Goal: Task Accomplishment & Management: Complete application form

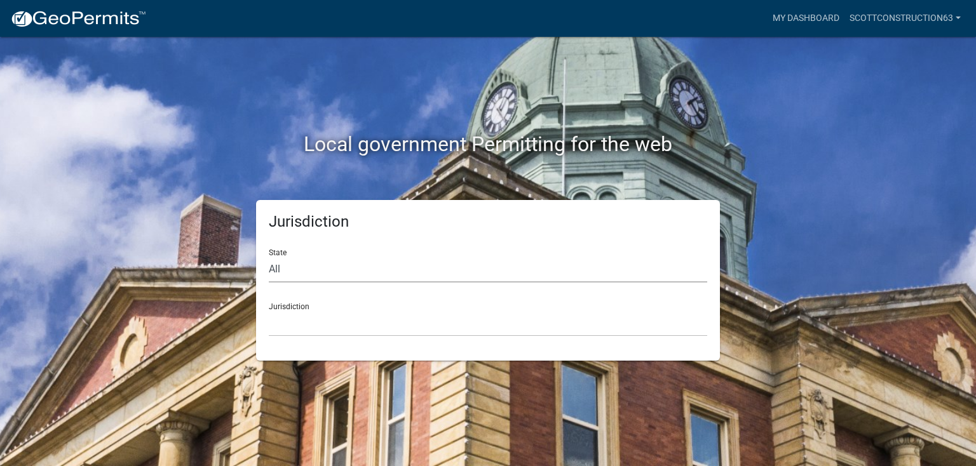
click at [281, 261] on select "All [US_STATE] [US_STATE] [US_STATE] [US_STATE] [US_STATE] [US_STATE] [US_STATE…" at bounding box center [488, 270] width 439 height 26
select select "[US_STATE]"
click at [269, 257] on select "All [US_STATE] [US_STATE] [US_STATE] [US_STATE] [US_STATE] [US_STATE] [US_STATE…" at bounding box center [488, 270] width 439 height 26
click at [292, 314] on select "[GEOGRAPHIC_DATA], [US_STATE] [GEOGRAPHIC_DATA], [US_STATE] [GEOGRAPHIC_DATA], …" at bounding box center [488, 324] width 439 height 26
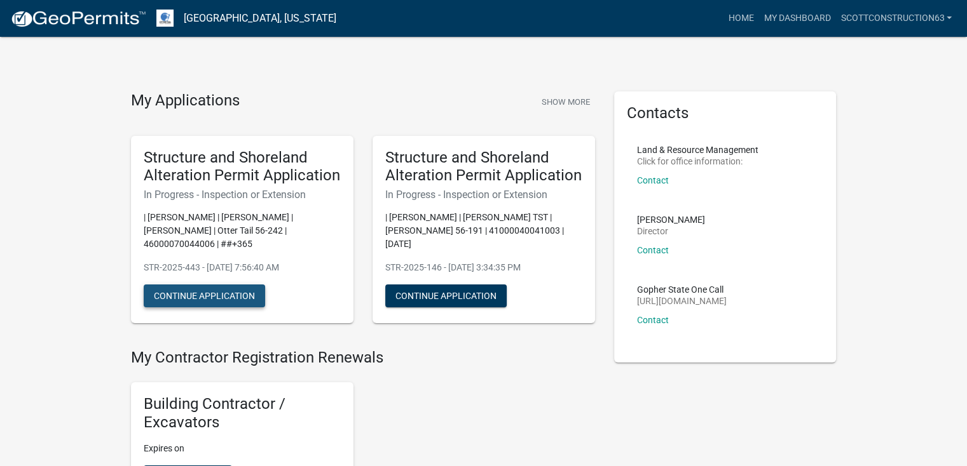
click at [208, 295] on button "Continue Application" at bounding box center [204, 296] width 121 height 23
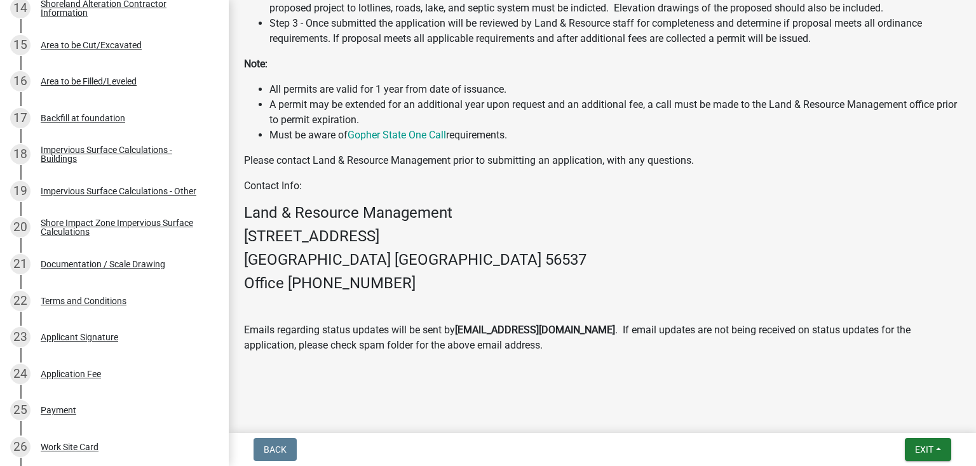
scroll to position [750, 0]
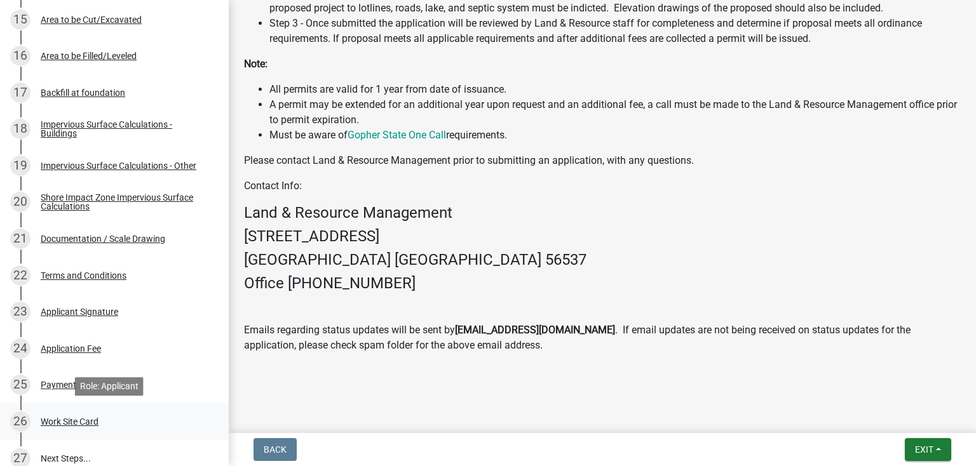
click at [61, 422] on div "Work Site Card" at bounding box center [70, 422] width 58 height 9
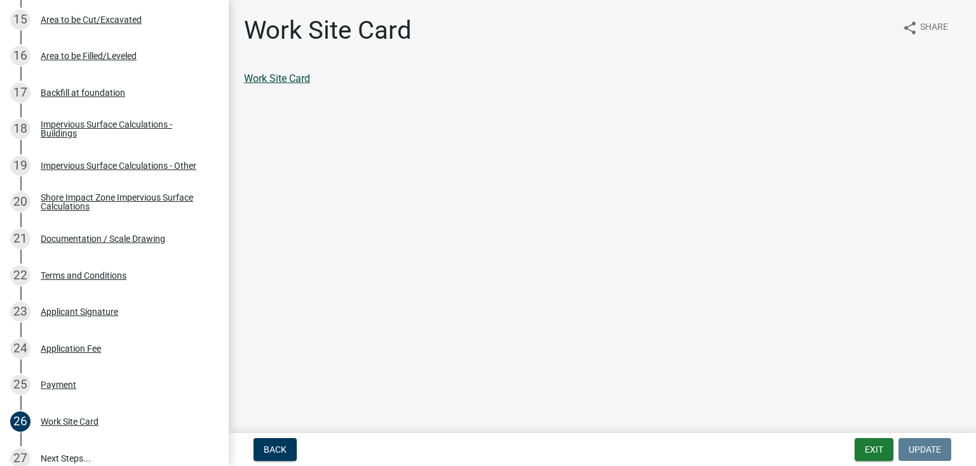
click at [275, 79] on link "Work Site Card" at bounding box center [277, 78] width 66 height 12
